Goal: Ask a question: Seek information or help from site administrators or community

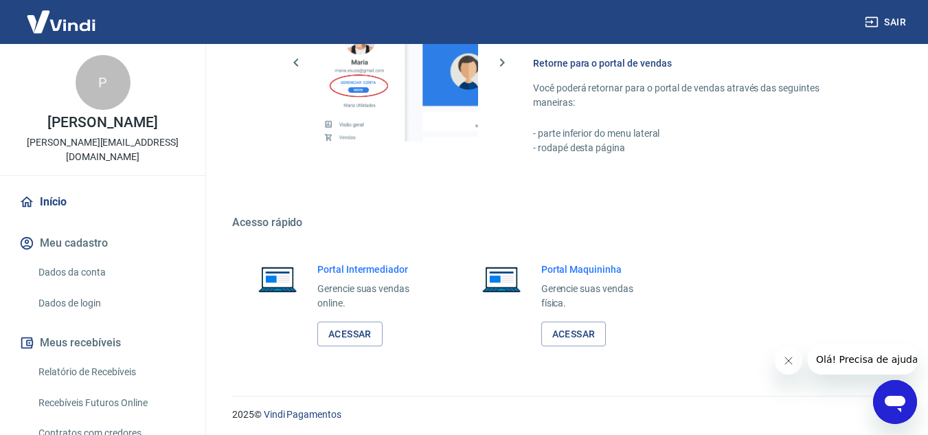
scroll to position [835, 0]
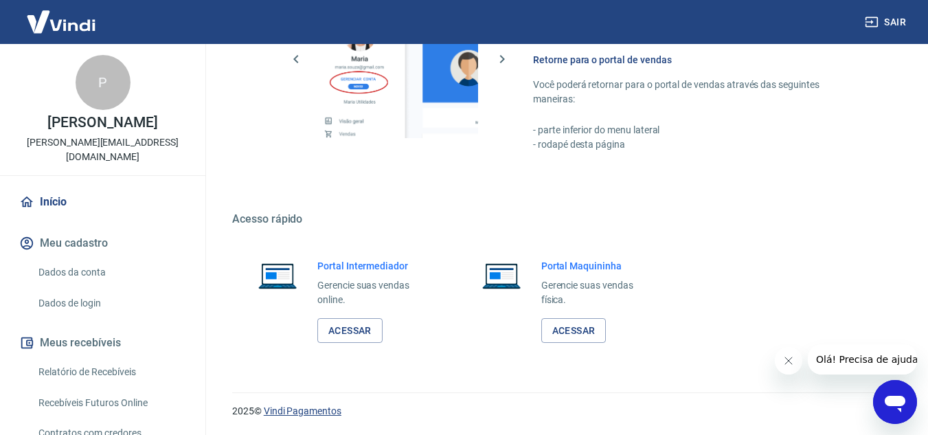
click at [321, 411] on link "Vindi Pagamentos" at bounding box center [303, 410] width 78 height 11
click at [853, 385] on div "2025 © Vindi Pagamentos" at bounding box center [564, 405] width 696 height 59
click at [875, 361] on span "Olá! Precisa de ajuda?" at bounding box center [868, 359] width 107 height 11
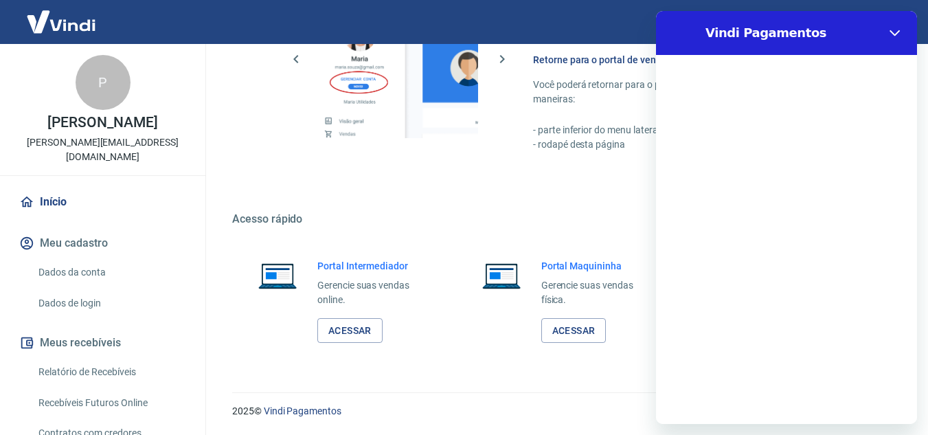
scroll to position [0, 0]
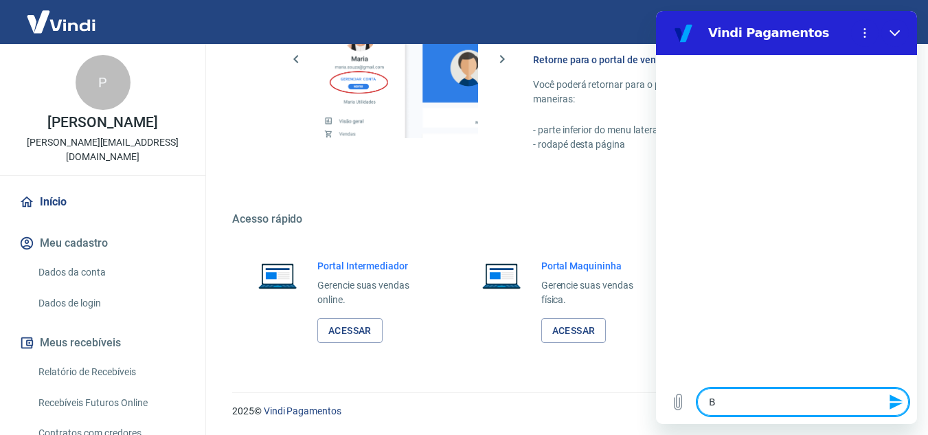
type textarea "B"
type textarea "x"
type textarea "Bo"
type textarea "x"
type textarea "Bom"
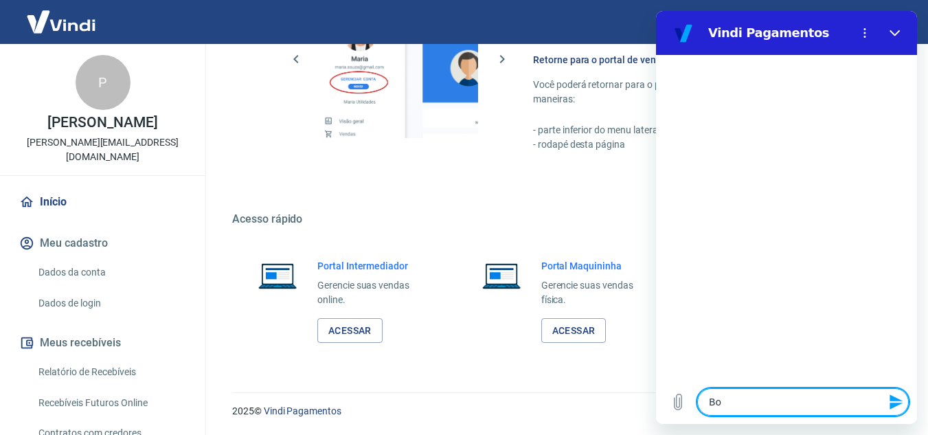
type textarea "x"
type textarea "Bom"
type textarea "x"
type textarea "Bom d"
type textarea "x"
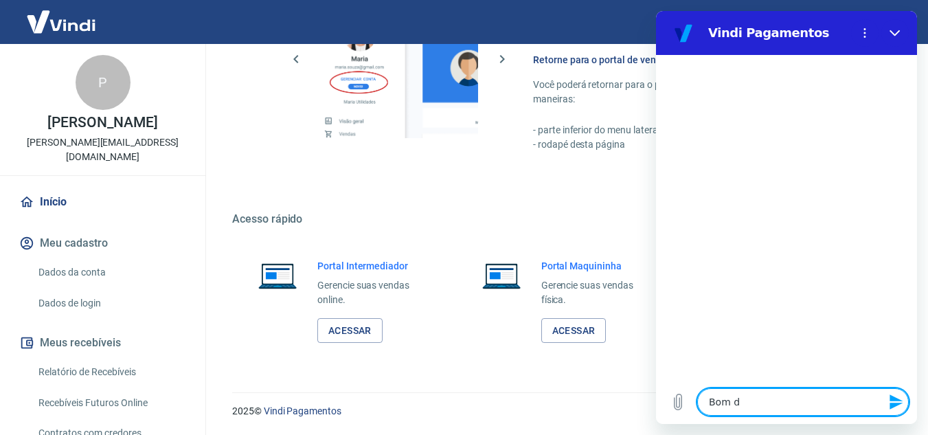
type textarea "Bom di"
type textarea "x"
type textarea "Bom dia"
type textarea "x"
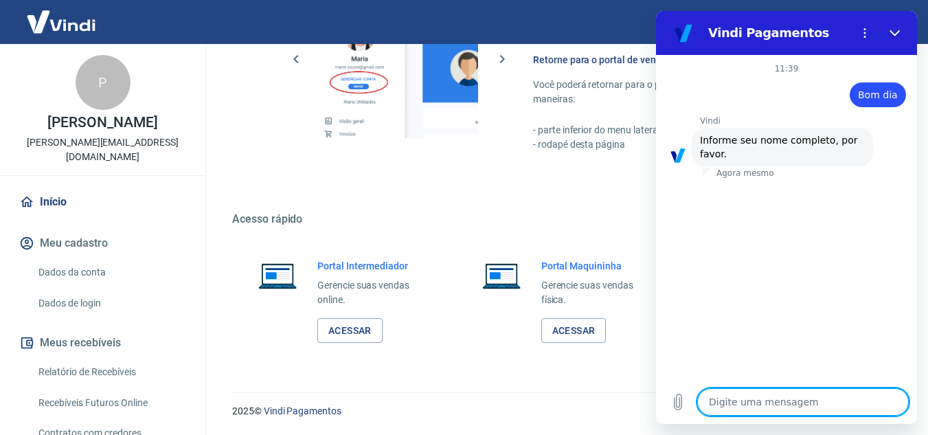
type textarea "p"
type textarea "x"
type textarea "pe"
type textarea "x"
type textarea "ped"
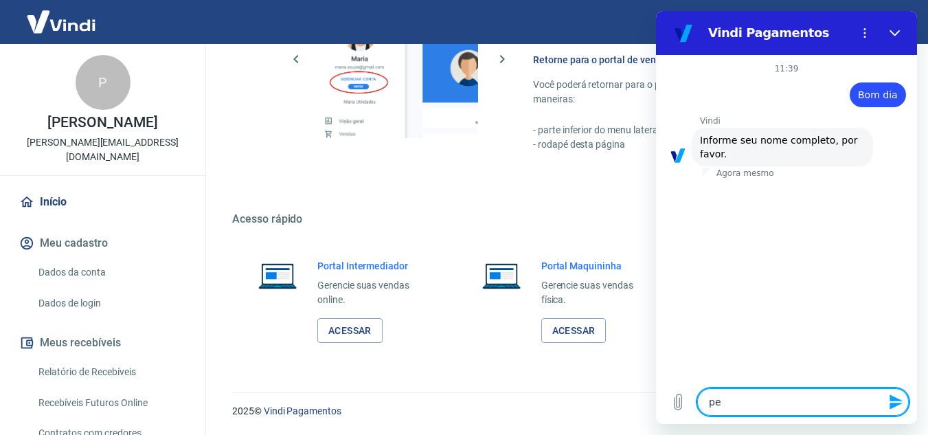
type textarea "x"
type textarea "pedr"
type textarea "x"
type textarea "[PERSON_NAME]"
type textarea "x"
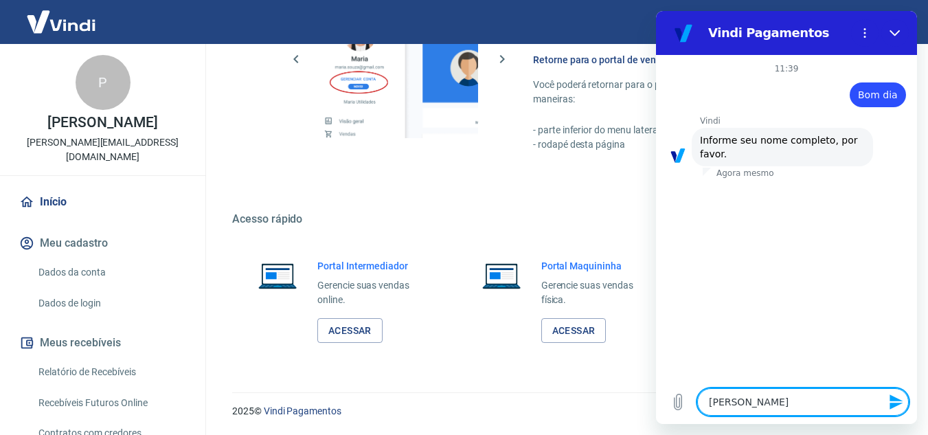
type textarea "[PERSON_NAME]"
type textarea "x"
type textarea "[PERSON_NAME]"
type textarea "x"
type textarea "[PERSON_NAME]"
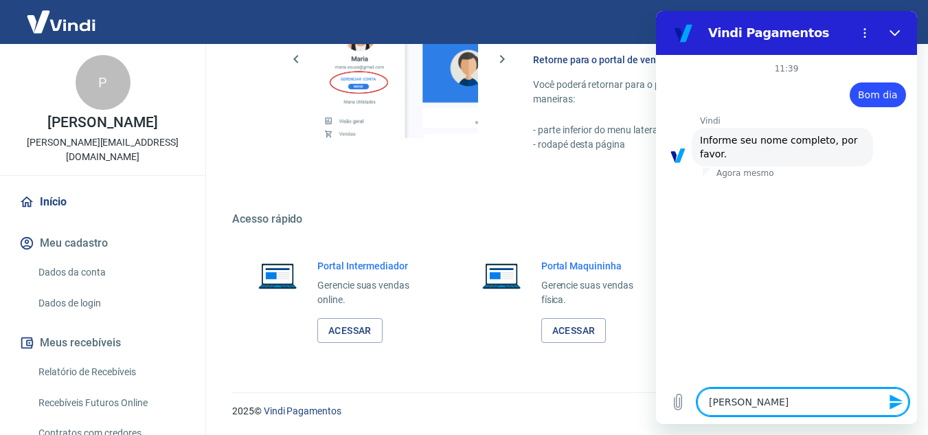
type textarea "x"
type textarea "[PERSON_NAME]"
type textarea "x"
type textarea "[PERSON_NAME]"
type textarea "x"
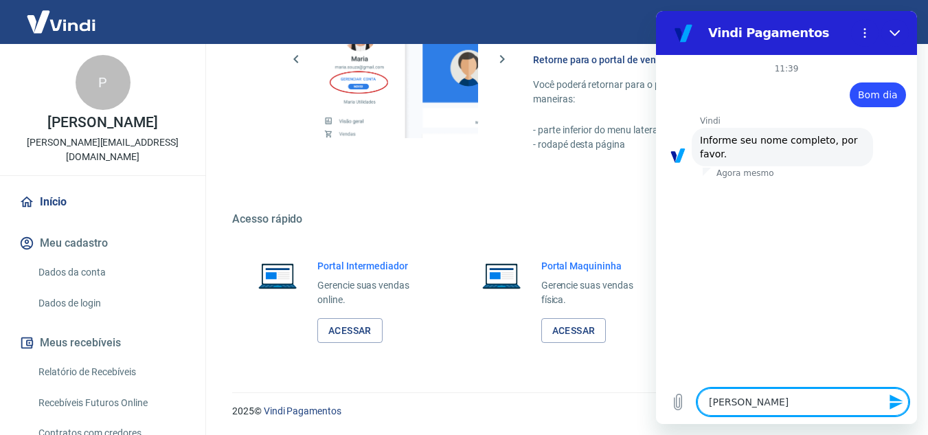
type textarea "[PERSON_NAME]"
type textarea "x"
type textarea "[PERSON_NAME]"
type textarea "x"
type textarea "[PERSON_NAME]"
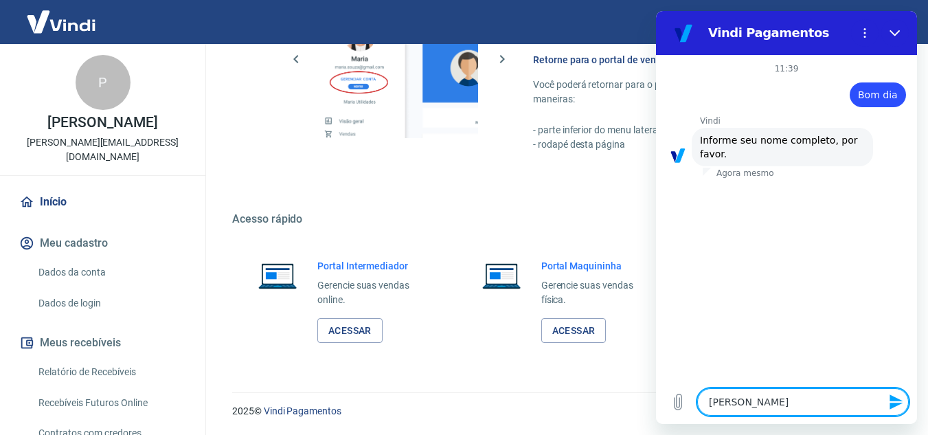
type textarea "x"
type textarea "[PERSON_NAME] ca"
type textarea "x"
type textarea "[PERSON_NAME] cap"
type textarea "x"
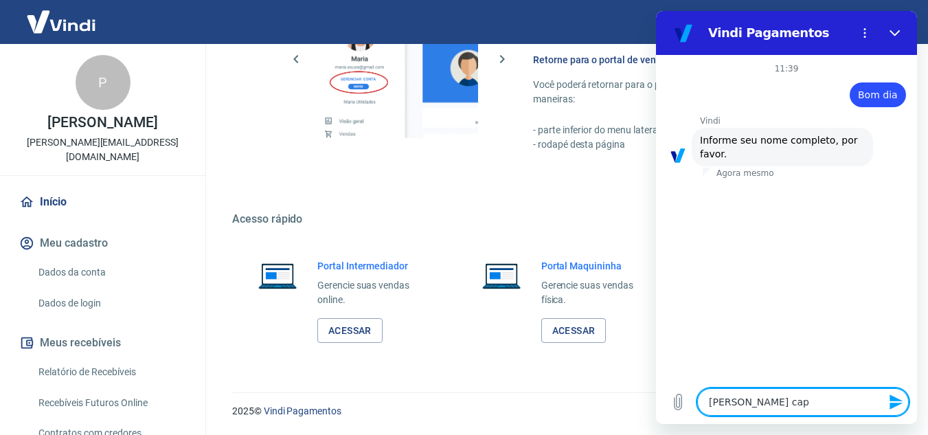
type textarea "[PERSON_NAME]"
type textarea "x"
type textarea "[PERSON_NAME]"
type textarea "x"
type textarea "[PERSON_NAME]"
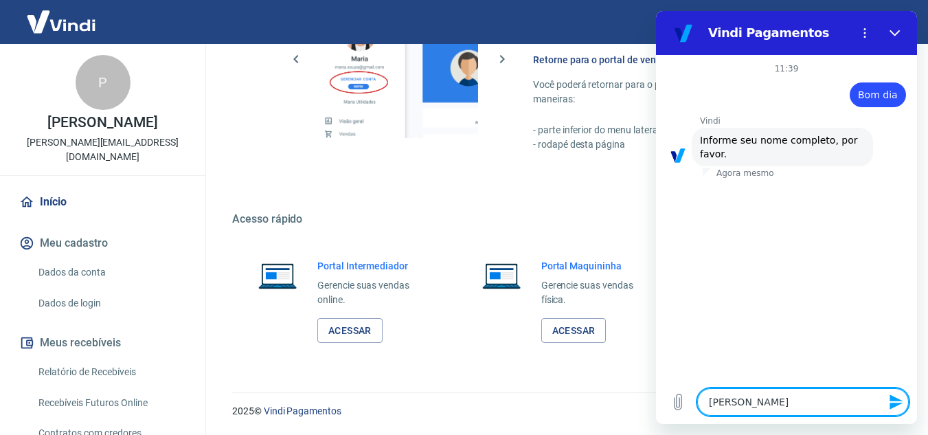
type textarea "x"
type textarea "[PERSON_NAME]"
type textarea "x"
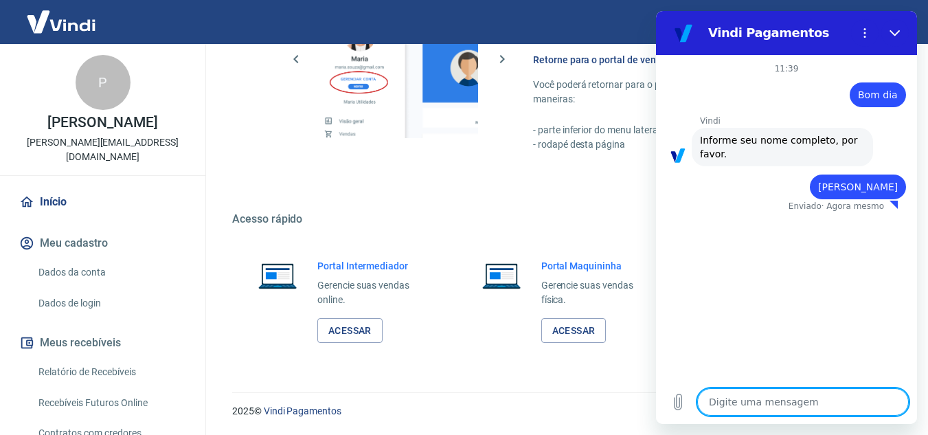
type textarea "x"
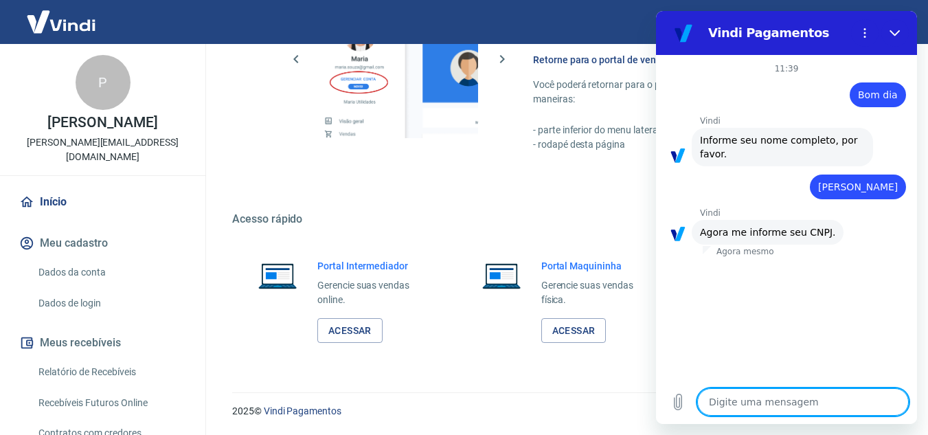
type textarea "2"
type textarea "x"
type textarea "21"
type textarea "x"
type textarea "214"
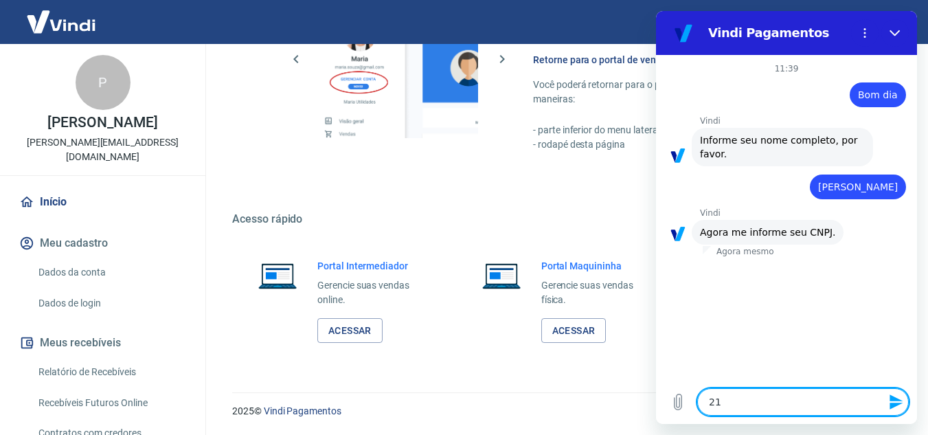
type textarea "x"
type textarea "2148"
type textarea "x"
type textarea "21486"
type textarea "x"
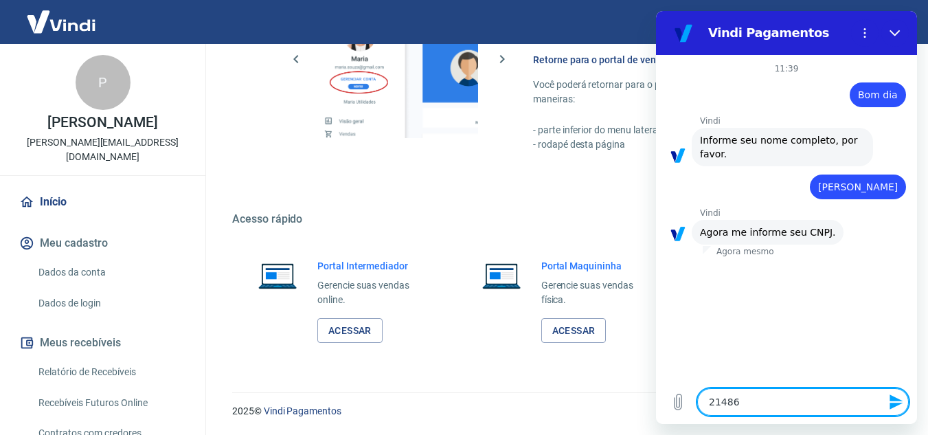
type textarea "214862"
type textarea "x"
type textarea "2148624"
type textarea "x"
type textarea "21486247"
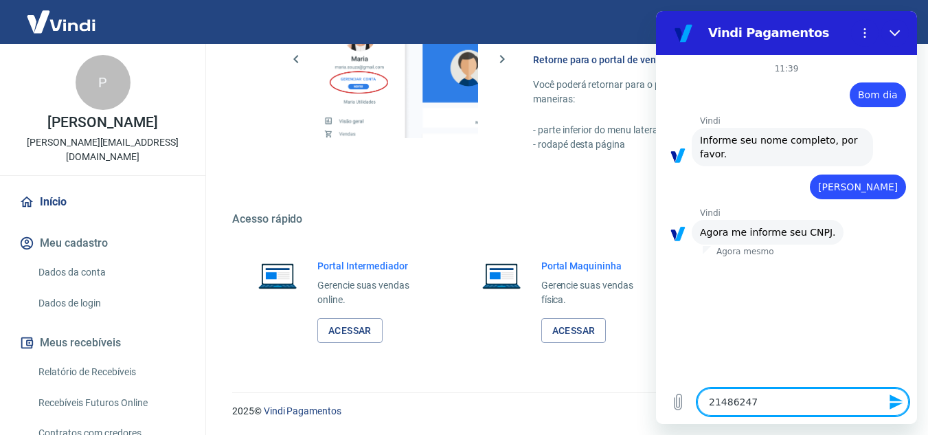
type textarea "x"
type textarea "214862476"
type textarea "x"
type textarea "2148624768"
type textarea "x"
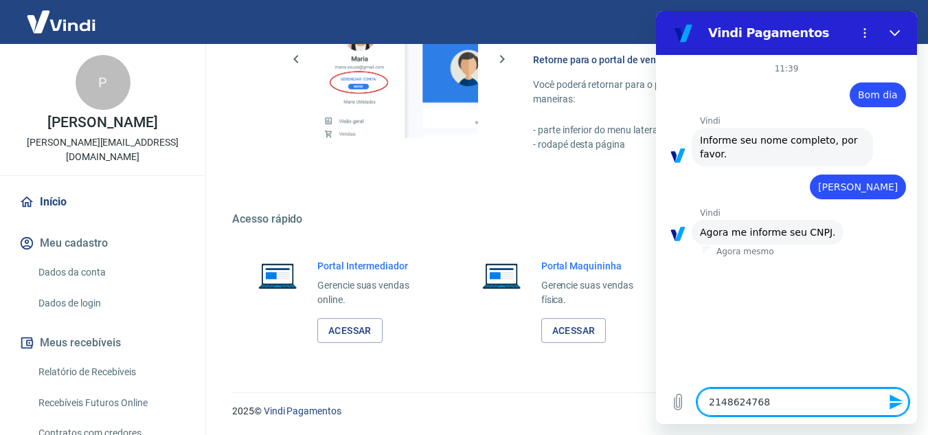
type textarea "21486247687"
type textarea "x"
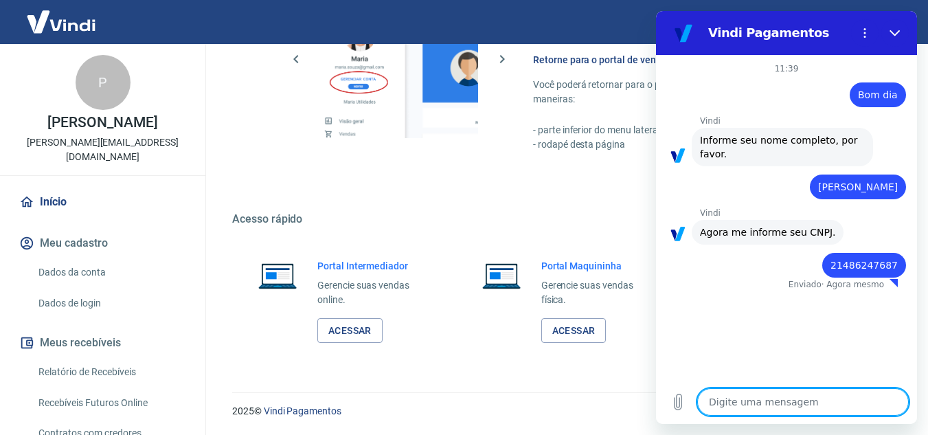
type textarea "x"
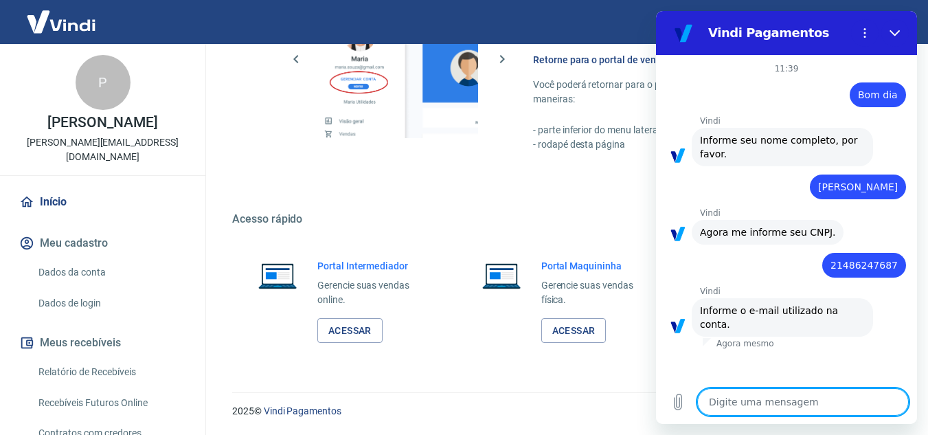
type textarea "p"
type textarea "x"
type textarea "pe"
type textarea "x"
type textarea "ped"
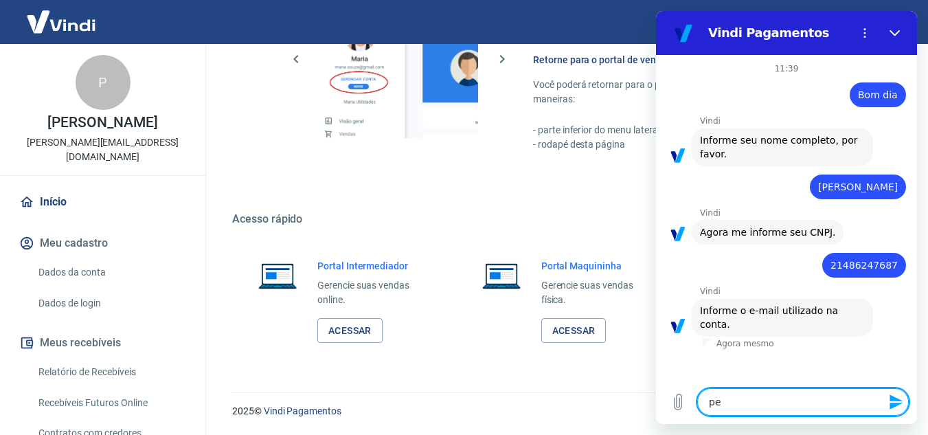
type textarea "x"
type textarea "pedr"
type textarea "x"
type textarea "[PERSON_NAME]"
type textarea "x"
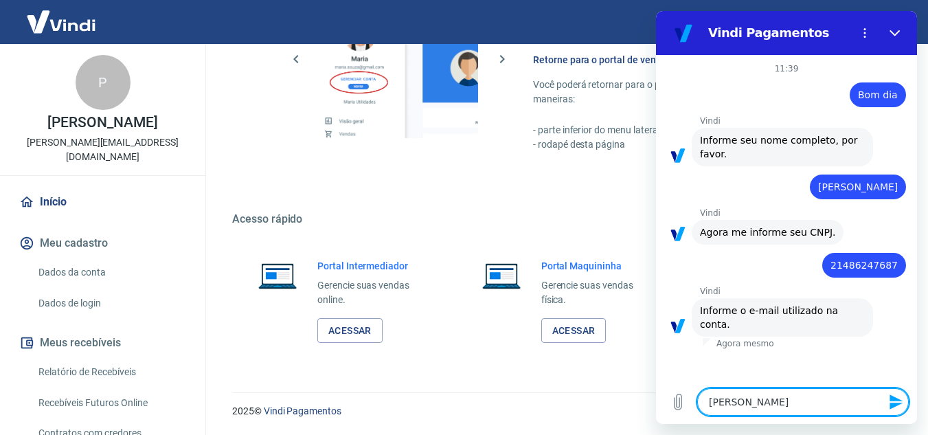
type textarea "[PERSON_NAME]."
type textarea "x"
type textarea "[PERSON_NAME].c"
type textarea "x"
type textarea "[DOMAIN_NAME]"
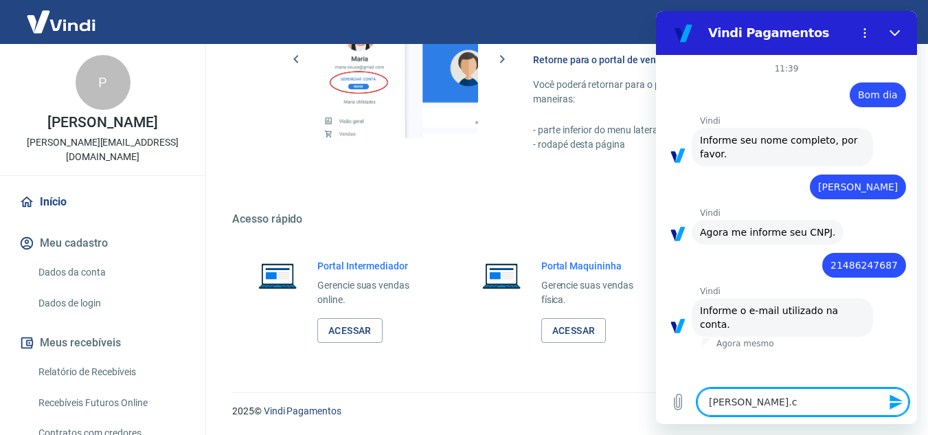
type textarea "x"
type textarea "[PERSON_NAME].cap"
type textarea "x"
type textarea "[PERSON_NAME].capa"
type textarea "x"
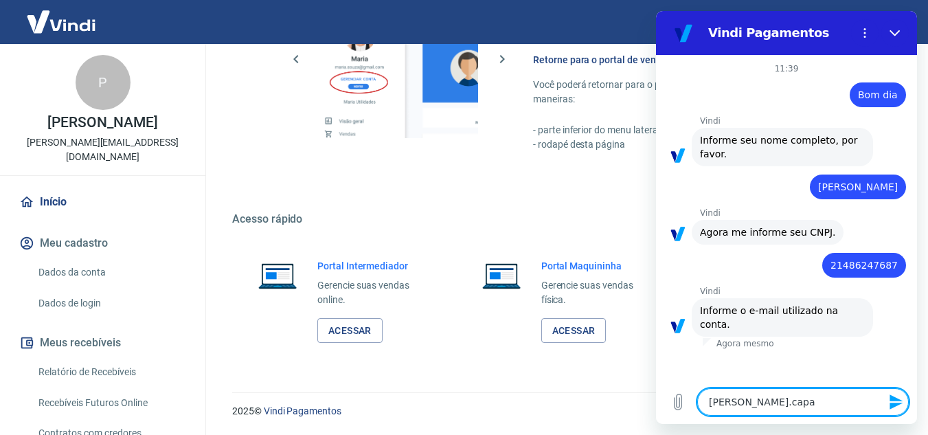
type textarea "[PERSON_NAME].capat"
type textarea "x"
type textarea "[PERSON_NAME].capatt"
type textarea "x"
type textarea "[PERSON_NAME].capatti"
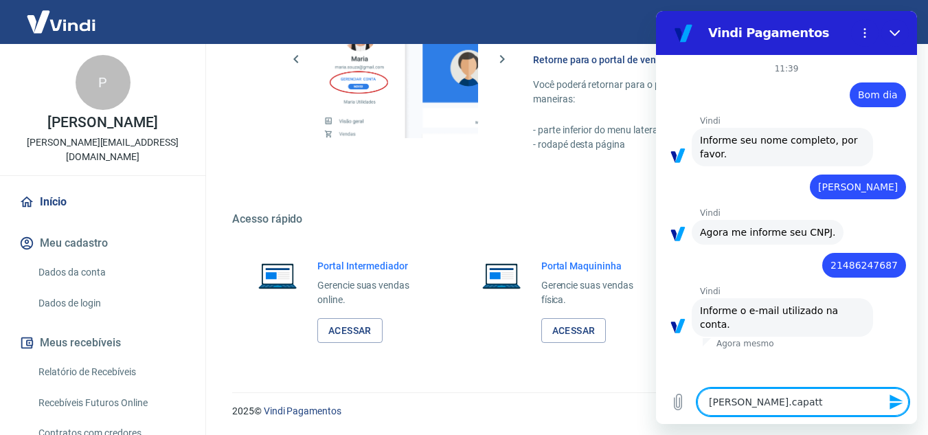
type textarea "x"
type textarea "[PERSON_NAME].capatti@"
type textarea "x"
type textarea "[PERSON_NAME]"
type textarea "x"
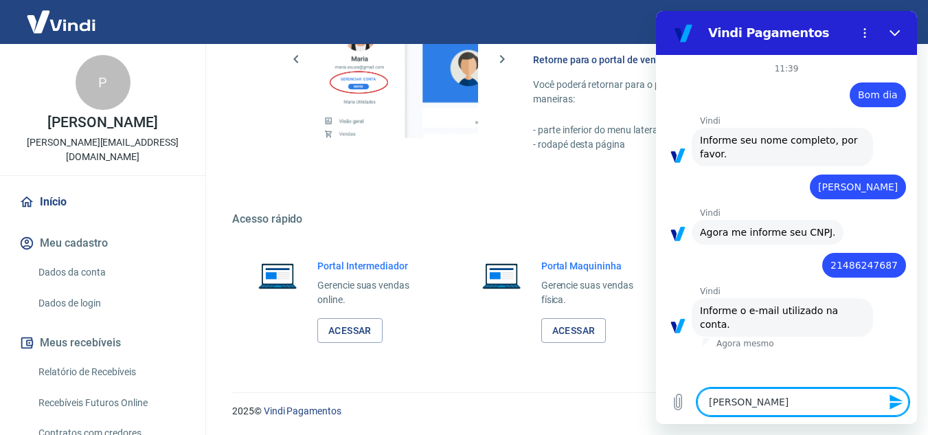
type textarea "[PERSON_NAME]"
type textarea "x"
type textarea "[PERSON_NAME]"
type textarea "x"
type textarea "[PERSON_NAME]"
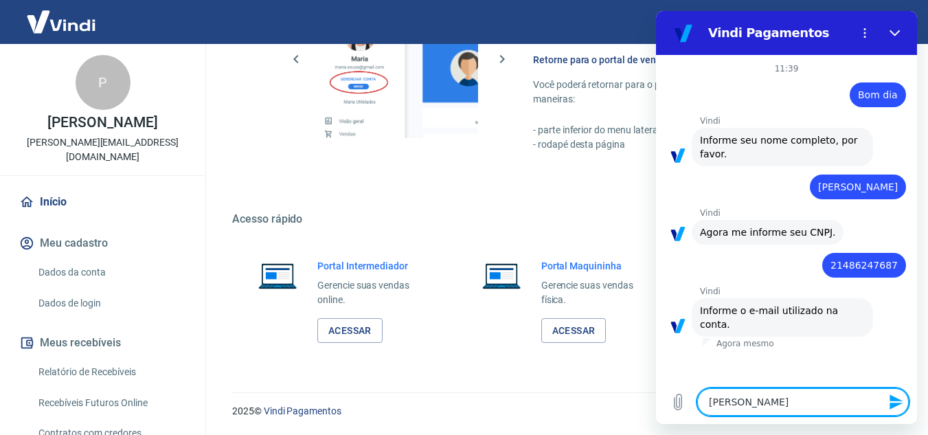
type textarea "x"
type textarea "[PERSON_NAME]"
type textarea "x"
type textarea "[PERSON_NAME]"
type textarea "x"
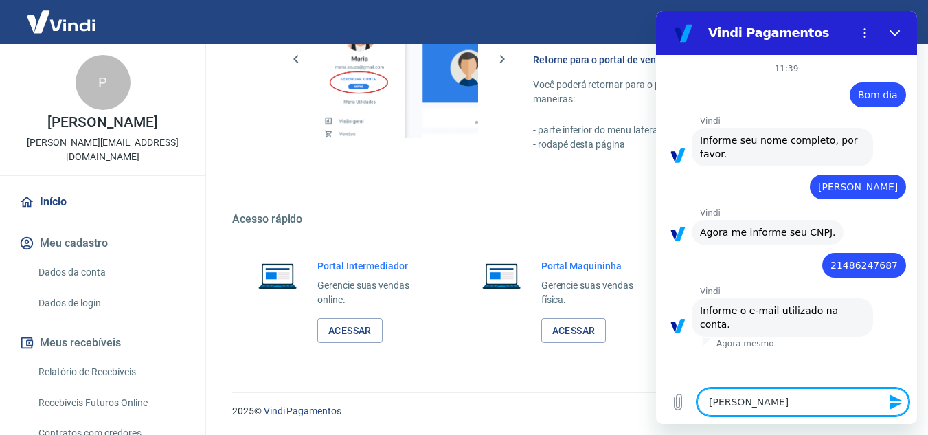
type textarea "[PERSON_NAME]"
type textarea "x"
type textarea "[PERSON_NAME]"
type textarea "x"
type textarea "[PERSON_NAME]"
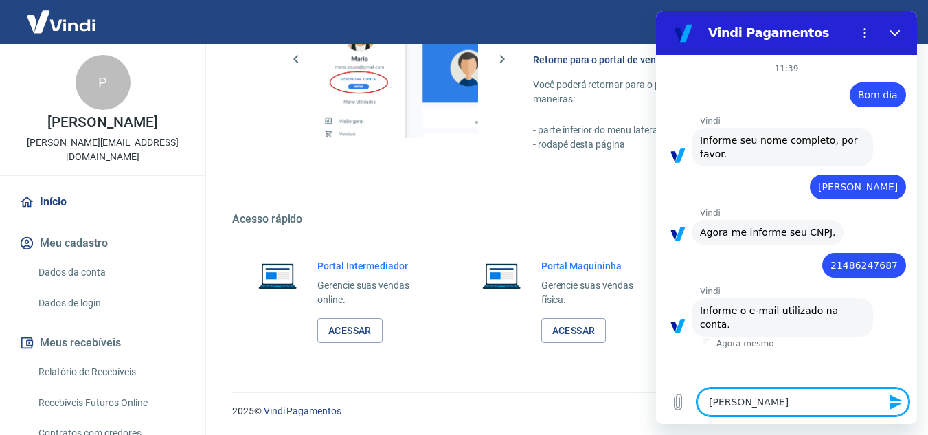
type textarea "x"
type textarea "[PERSON_NAME]."
type textarea "x"
type textarea "[PERSON_NAME]"
type textarea "x"
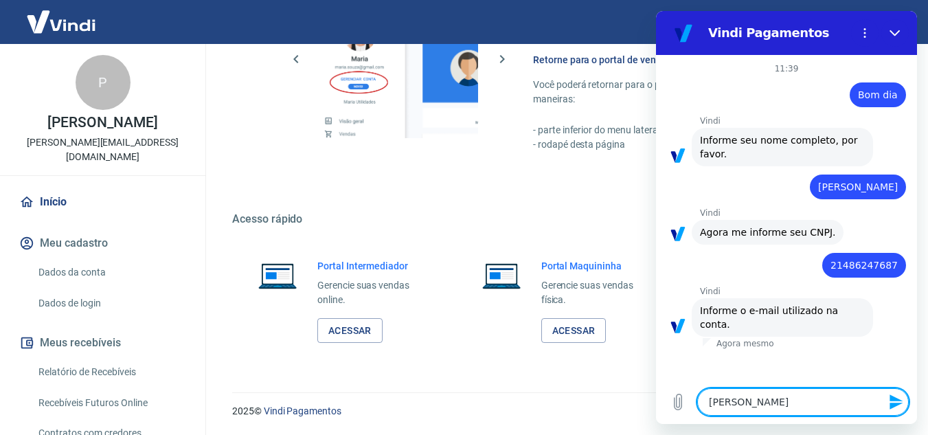
type textarea "[PERSON_NAME][EMAIL_ADDRESS][DOMAIN_NAME]"
type textarea "x"
type textarea "[PERSON_NAME][EMAIL_ADDRESS][DOMAIN_NAME]"
type textarea "x"
type textarea "[PERSON_NAME][EMAIL_ADDRESS][DOMAIN_NAME]."
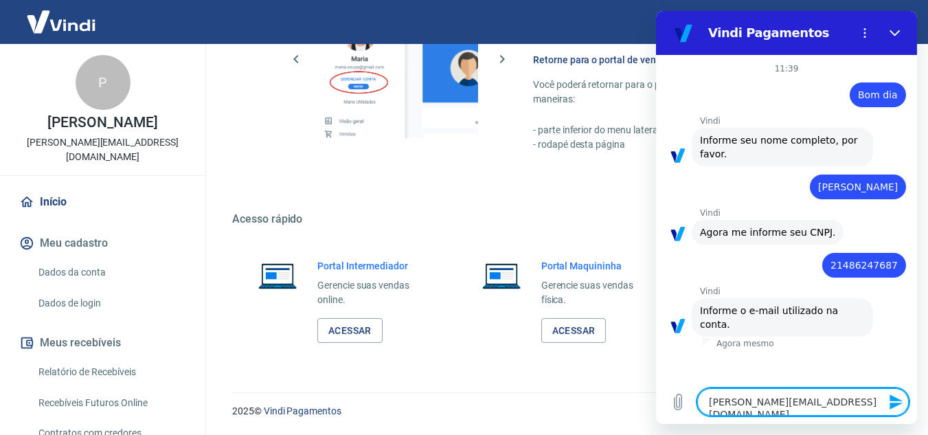
type textarea "x"
type textarea "[PERSON_NAME]@wlmitaipu.com.[PERSON_NAME]"
type textarea "x"
type textarea "[PERSON_NAME][EMAIL_ADDRESS][DOMAIN_NAME]"
type textarea "x"
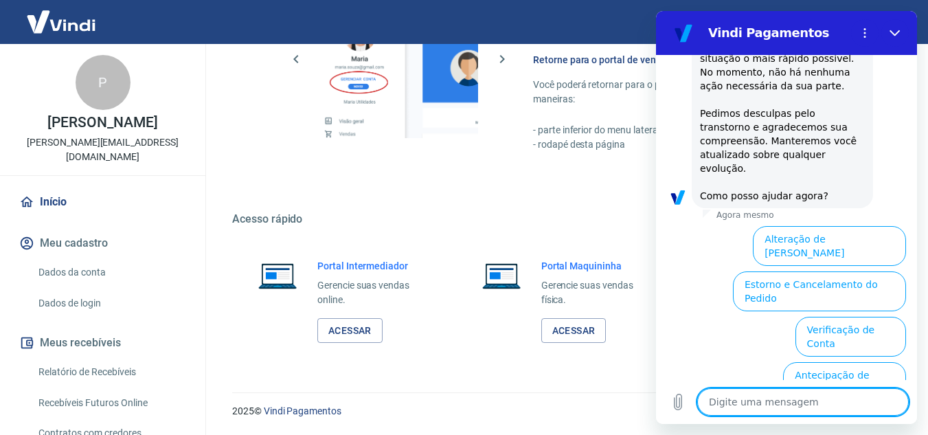
scroll to position [651, 0]
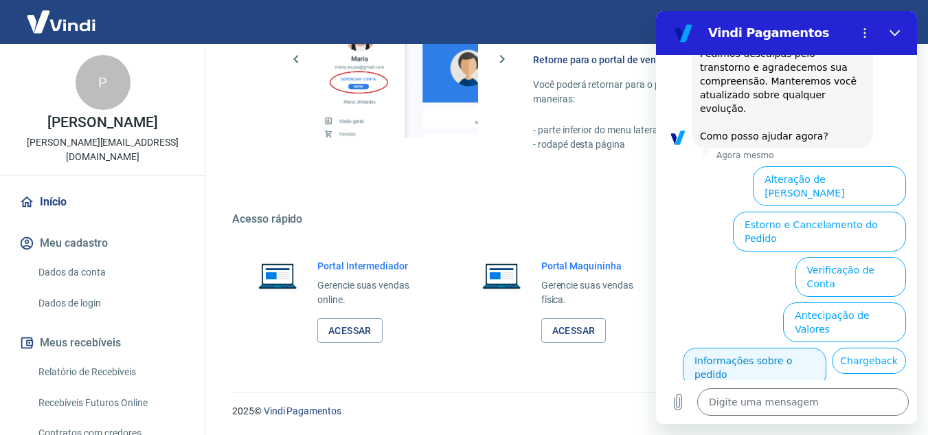
click at [826, 348] on button "Informações sobre o pedido" at bounding box center [755, 368] width 144 height 40
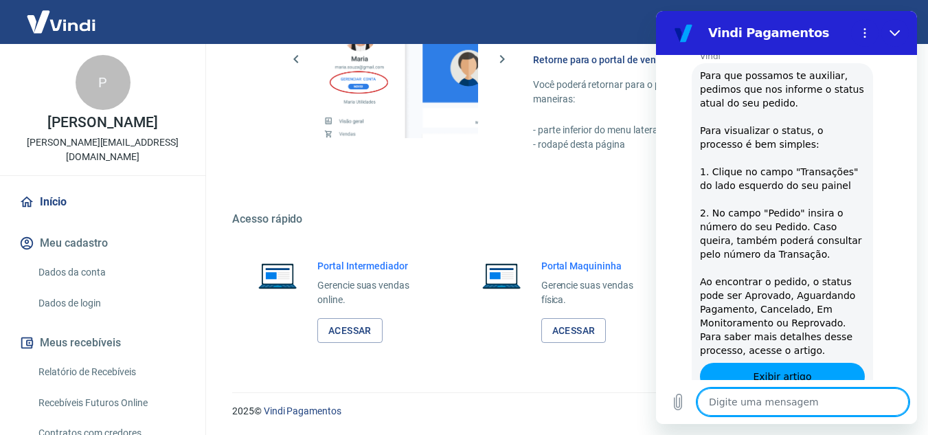
scroll to position [887, 0]
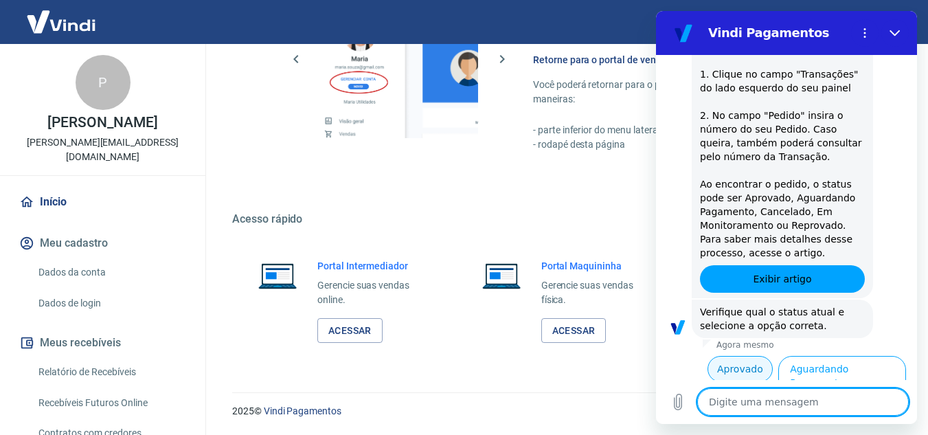
click at [721, 356] on button "Aprovado" at bounding box center [741, 369] width 66 height 26
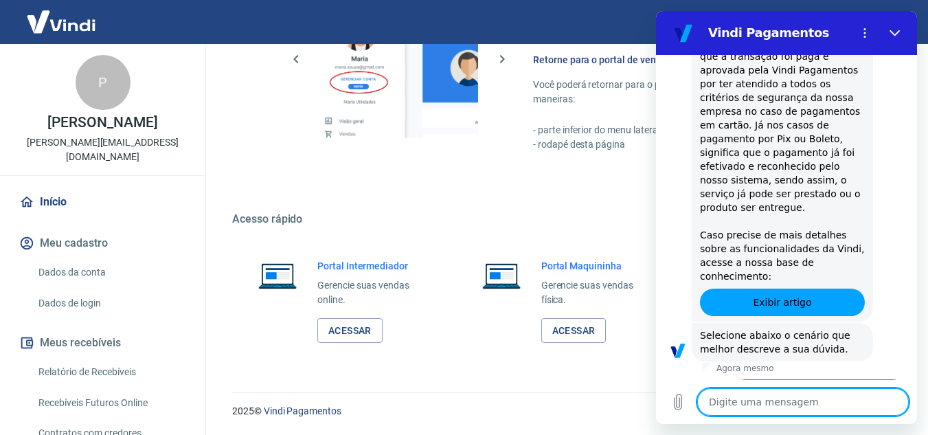
scroll to position [1304, 0]
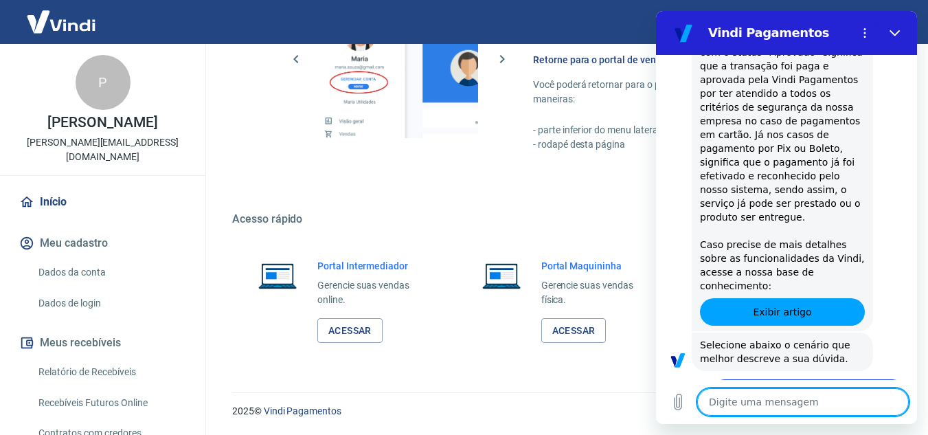
scroll to position [1319, 0]
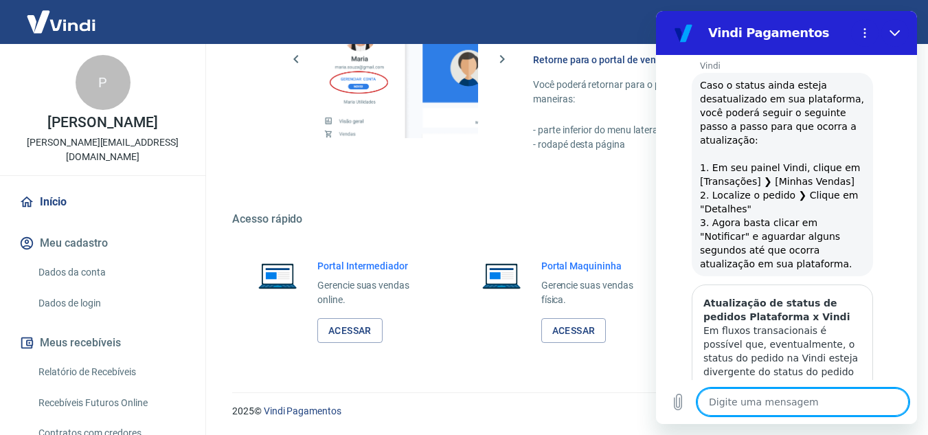
scroll to position [1731, 0]
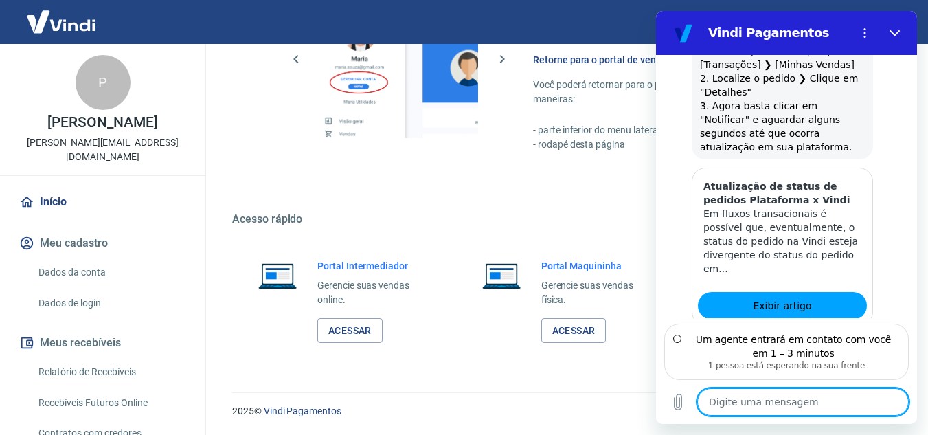
scroll to position [1842, 0]
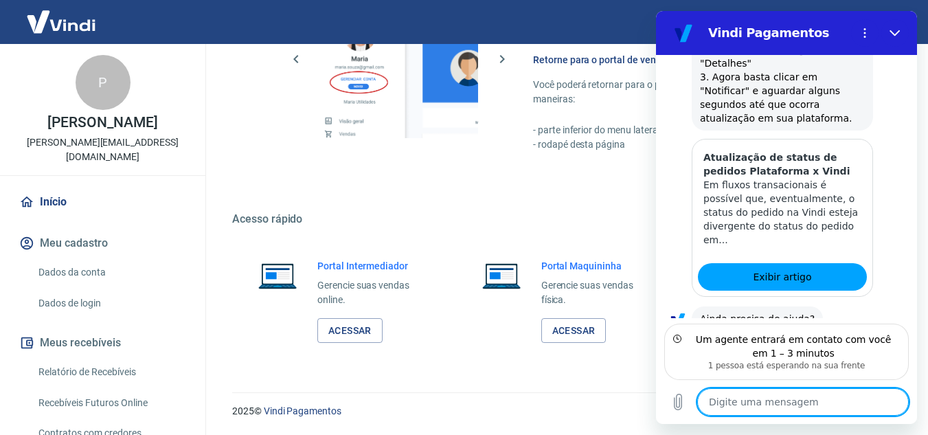
type textarea "x"
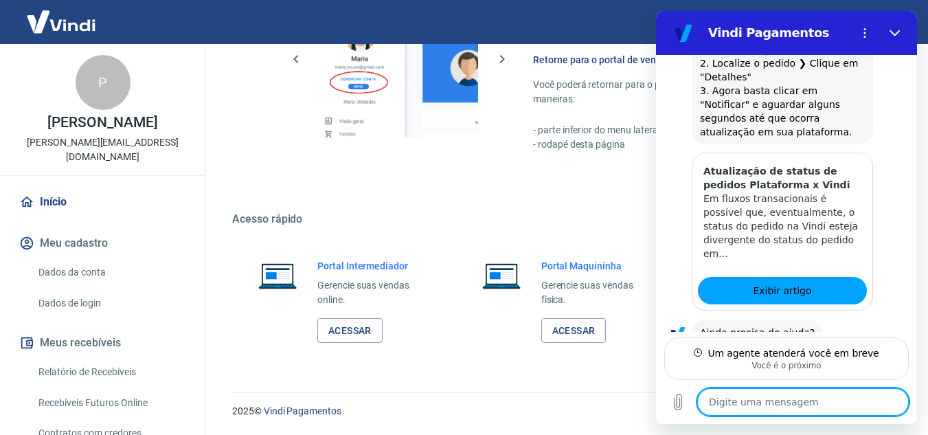
type textarea "o"
type textarea "x"
type textarea "ok"
type textarea "x"
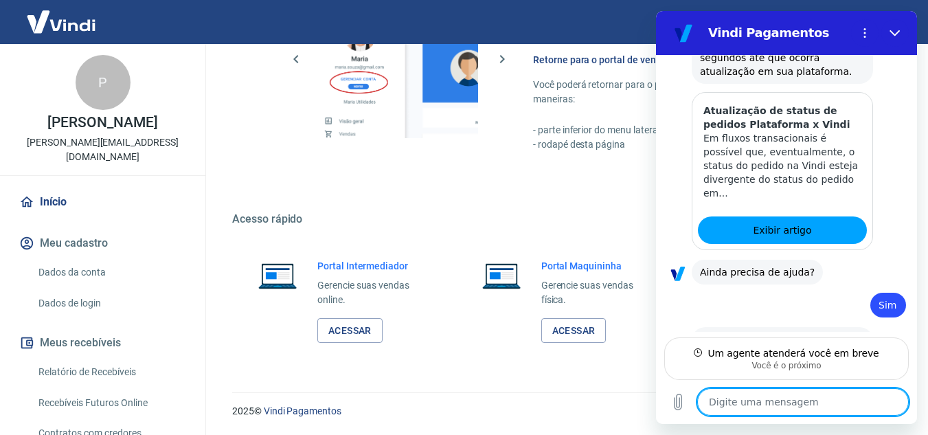
scroll to position [1888, 0]
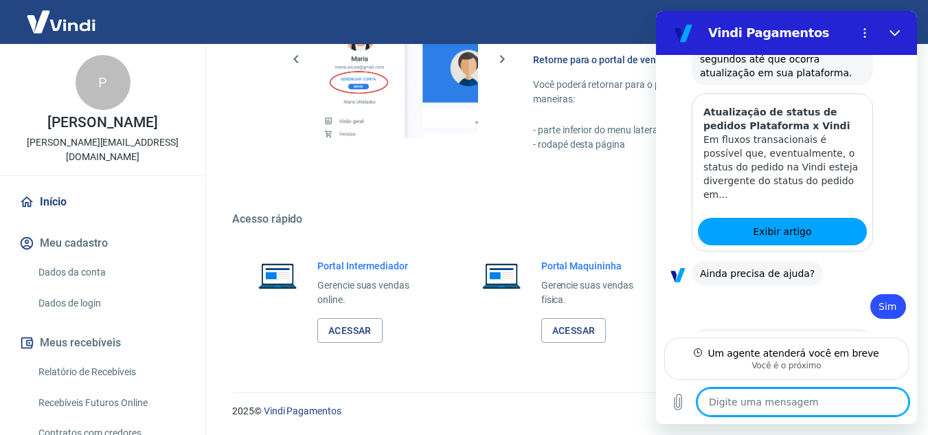
type textarea "x"
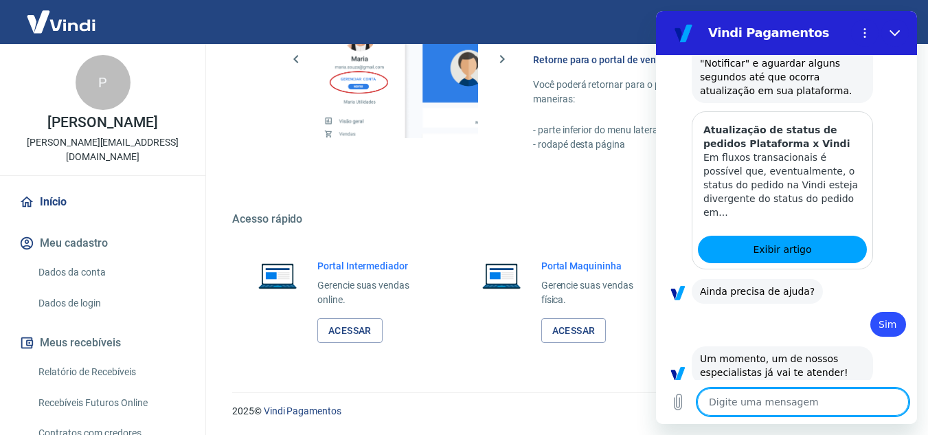
scroll to position [1872, 0]
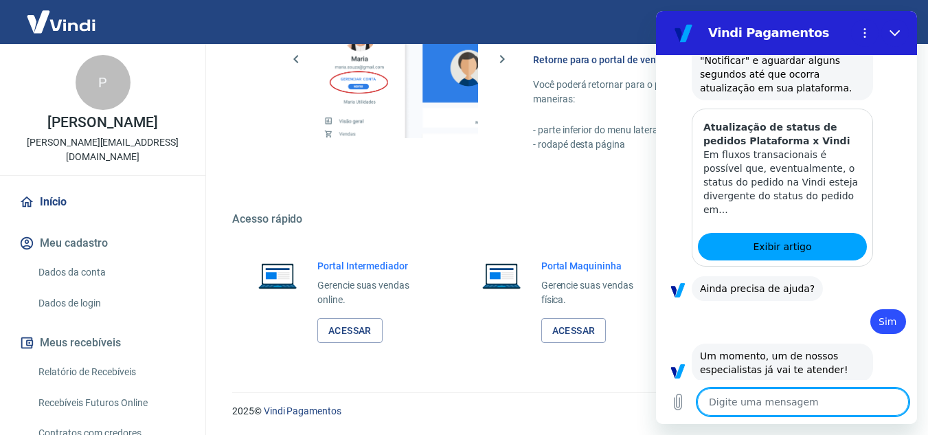
type textarea "e"
type textarea "x"
type textarea "en"
type textarea "x"
type textarea "ent"
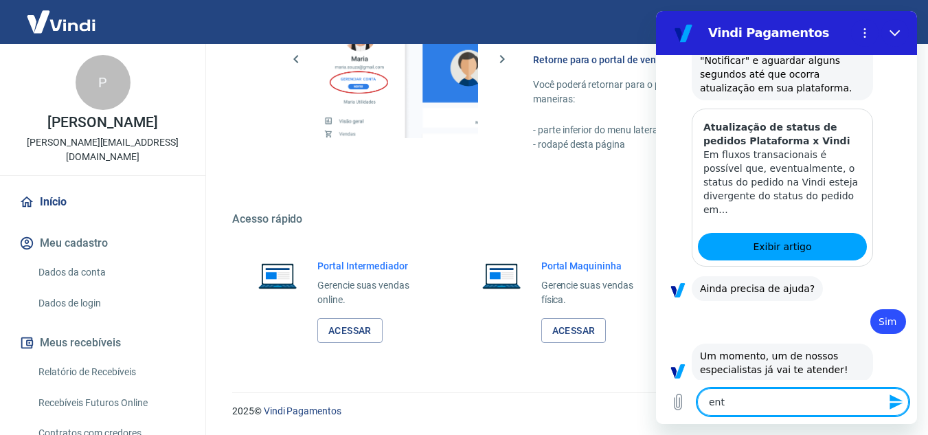
type textarea "x"
type textarea "enta"
type textarea "x"
type textarea "entao"
type textarea "x"
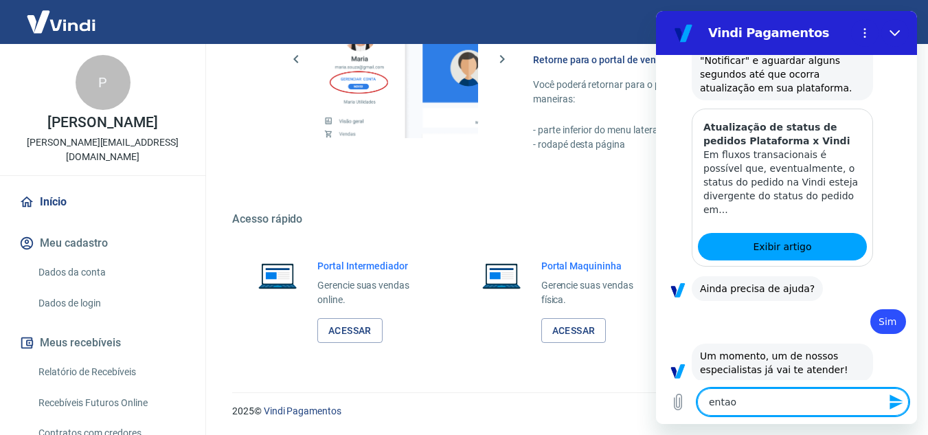
type textarea "entao"
type textarea "x"
type textarea "entao"
type textarea "x"
type textarea "enta"
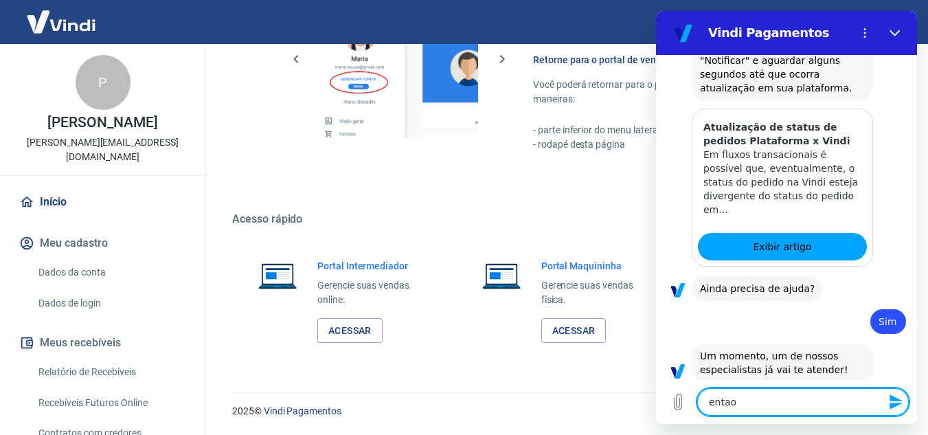
type textarea "x"
type textarea "ent"
type textarea "x"
type textarea "en"
type textarea "x"
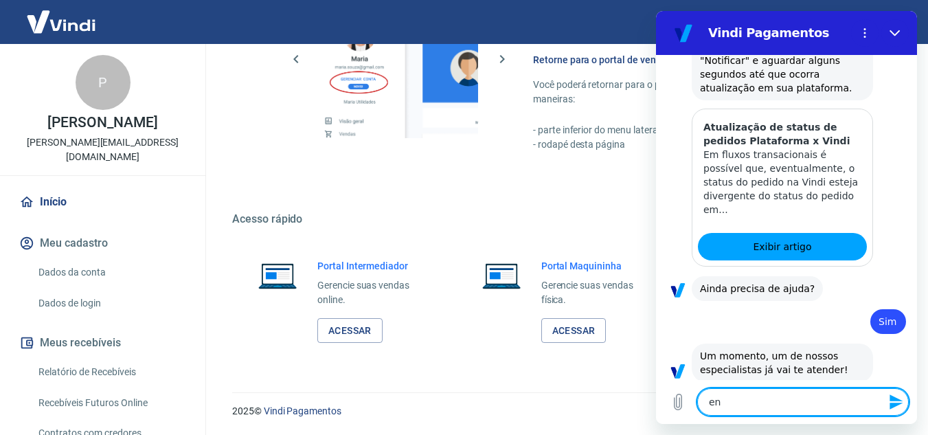
type textarea "e"
type textarea "x"
type textarea "E"
type textarea "x"
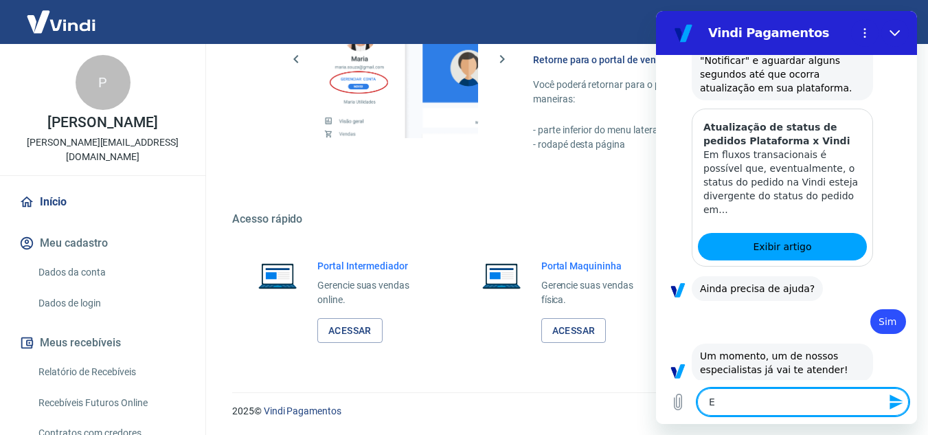
type textarea "En"
type textarea "x"
type textarea "Ent"
type textarea "x"
type textarea "Enta"
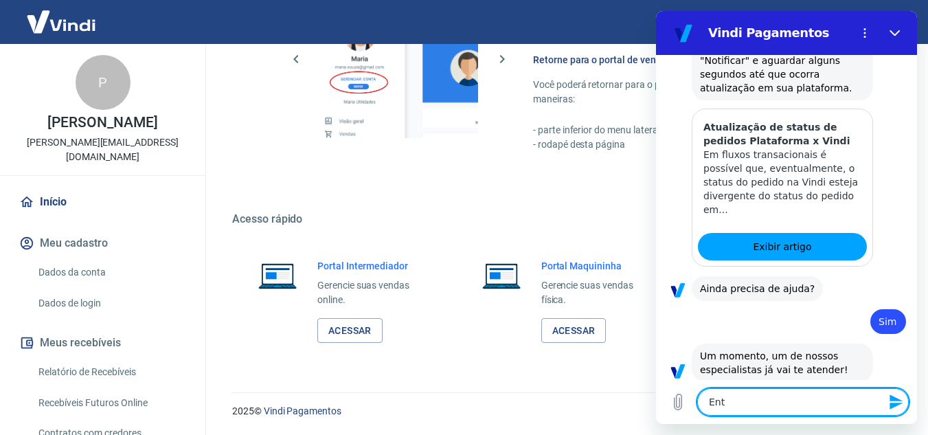
type textarea "x"
type textarea "Entao"
type textarea "x"
type textarea "Entao"
type textarea "x"
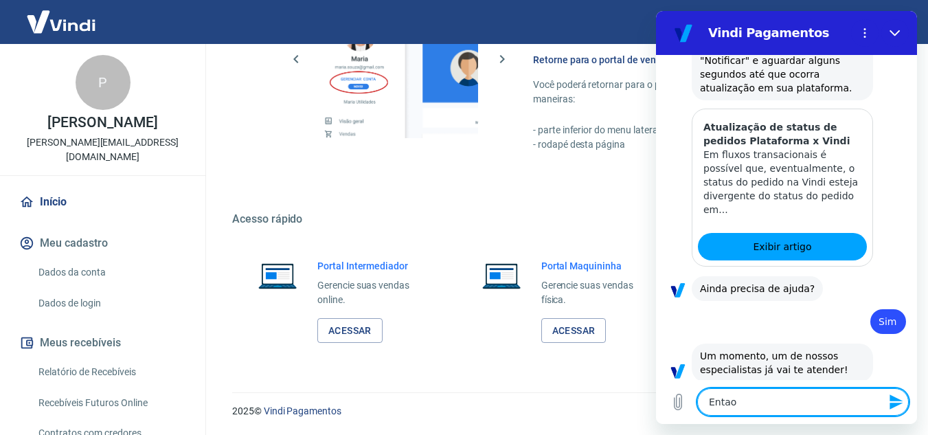
type textarea "Entao f"
type textarea "x"
type textarea "Entao fi"
type textarea "x"
type textarea "Entao fiz"
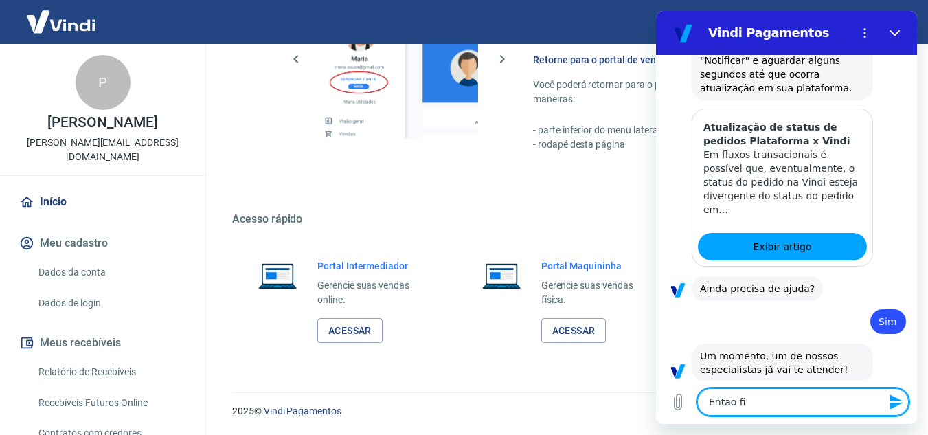
type textarea "x"
type textarea "Entao fiz"
type textarea "x"
type textarea "Entao fiz u"
type textarea "x"
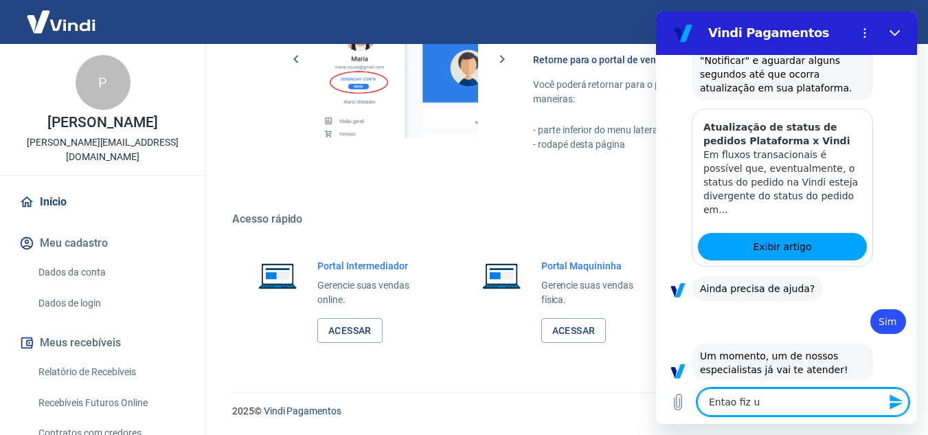
type textarea "Entao fiz um"
type textarea "x"
type textarea "Entao fiz um"
type textarea "x"
type textarea "Entao fiz um p"
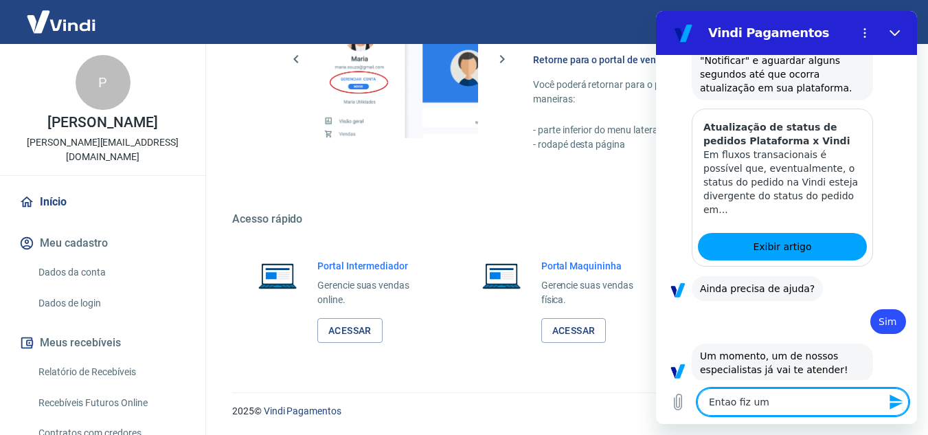
type textarea "x"
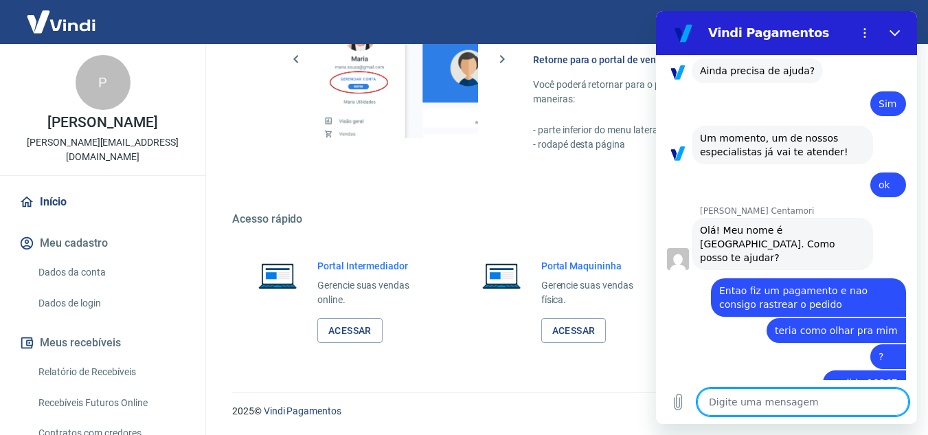
scroll to position [2123, 0]
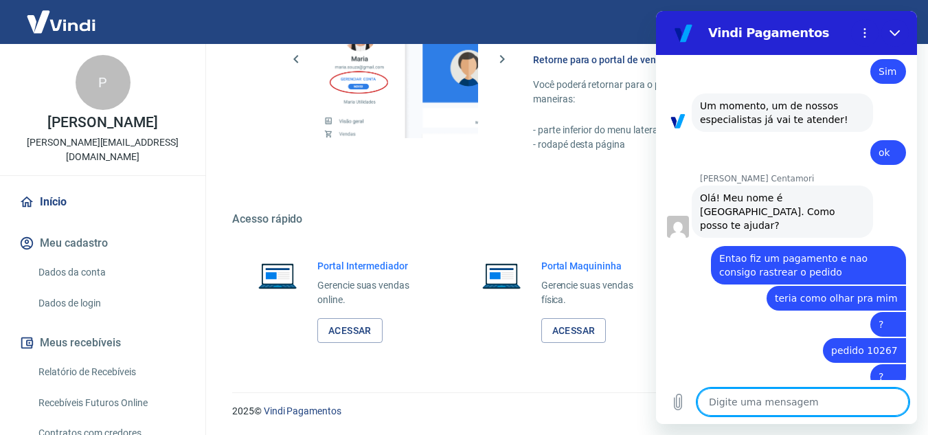
click at [737, 404] on textarea at bounding box center [803, 401] width 212 height 27
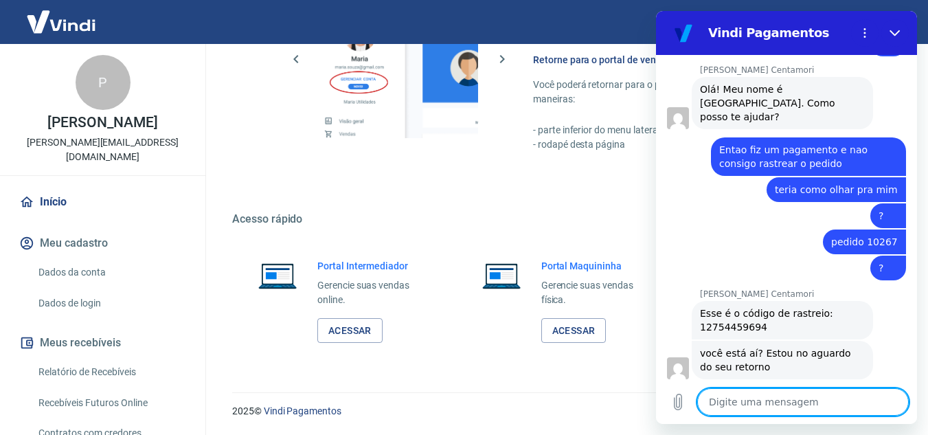
scroll to position [2234, 0]
